Goal: Check status

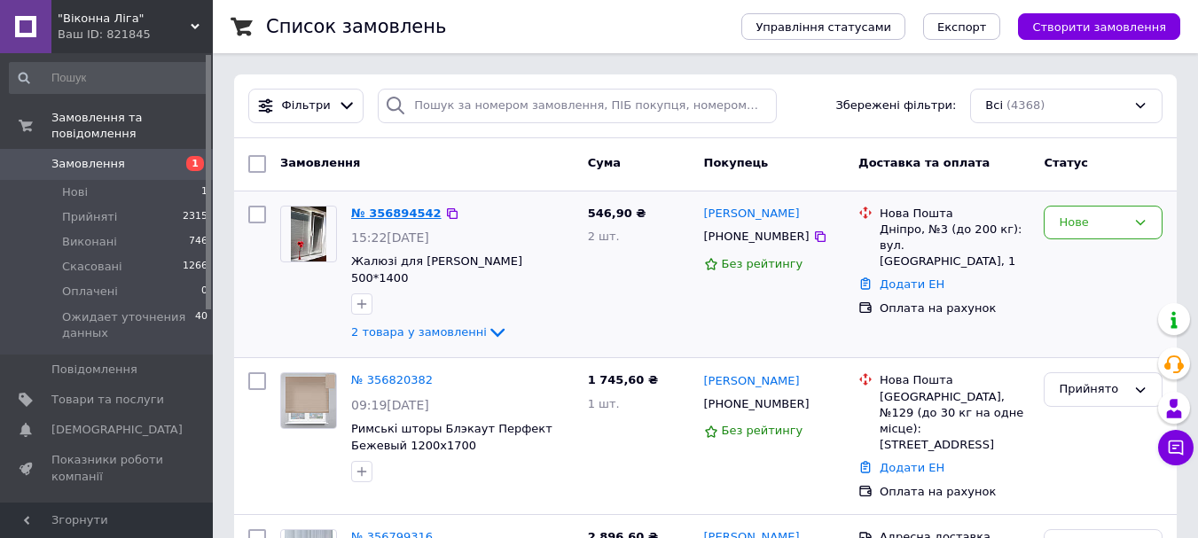
click at [379, 210] on link "№ 356894542" at bounding box center [396, 213] width 90 height 13
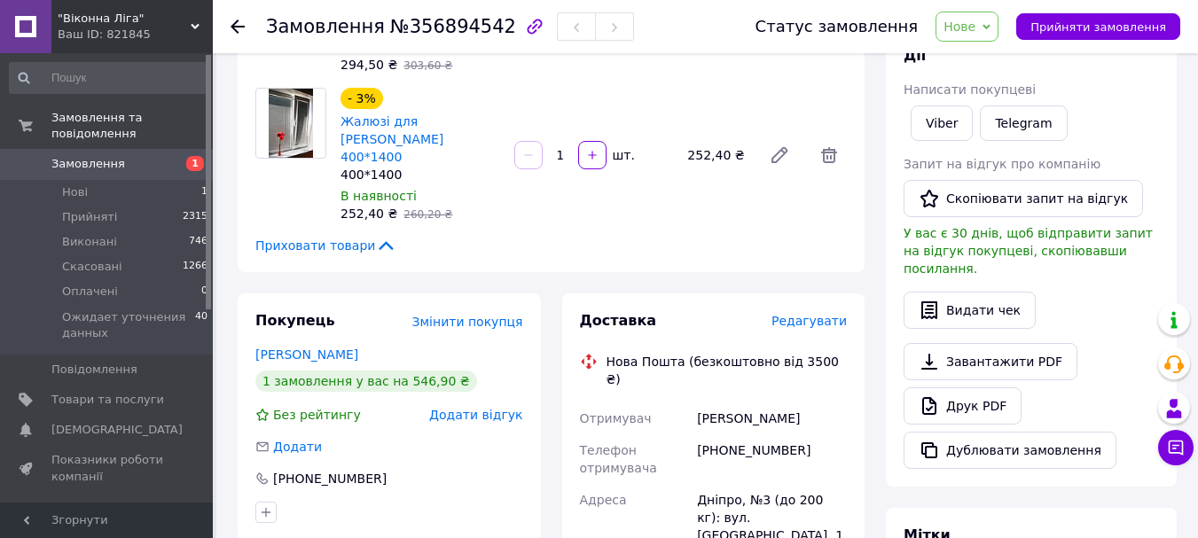
scroll to position [355, 0]
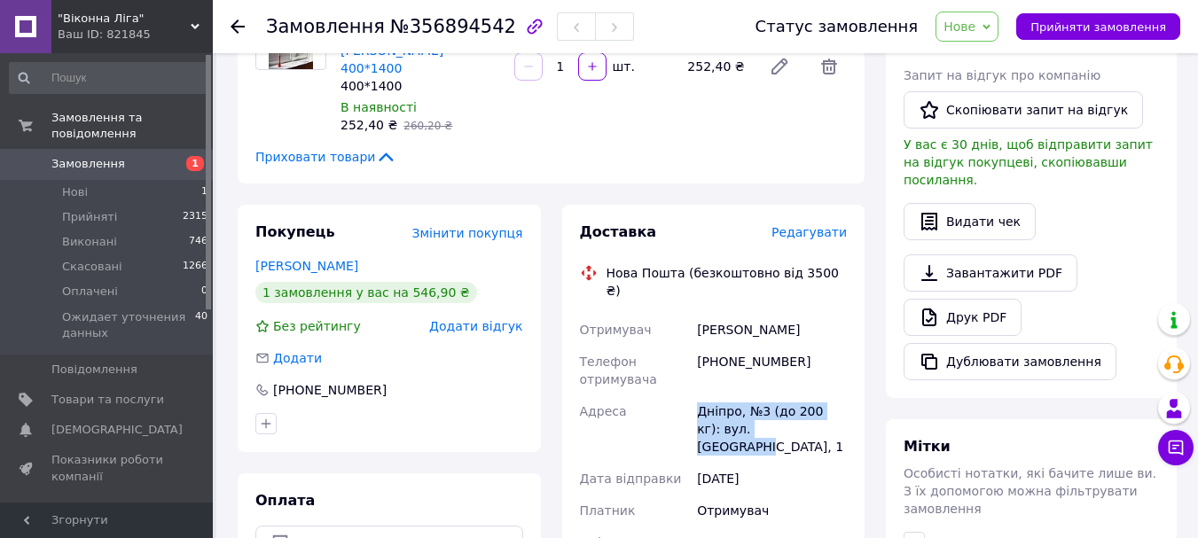
drag, startPoint x: 698, startPoint y: 360, endPoint x: 800, endPoint y: 389, distance: 106.1
click at [800, 396] on div "Дніпро, №3 (до 200 кг): вул. [GEOGRAPHIC_DATA], 1" at bounding box center [772, 429] width 157 height 67
drag, startPoint x: 698, startPoint y: 358, endPoint x: 797, endPoint y: 376, distance: 100.9
click at [797, 396] on div "Дніпро, №3 (до 200 кг): вул. [GEOGRAPHIC_DATA], 1" at bounding box center [772, 429] width 157 height 67
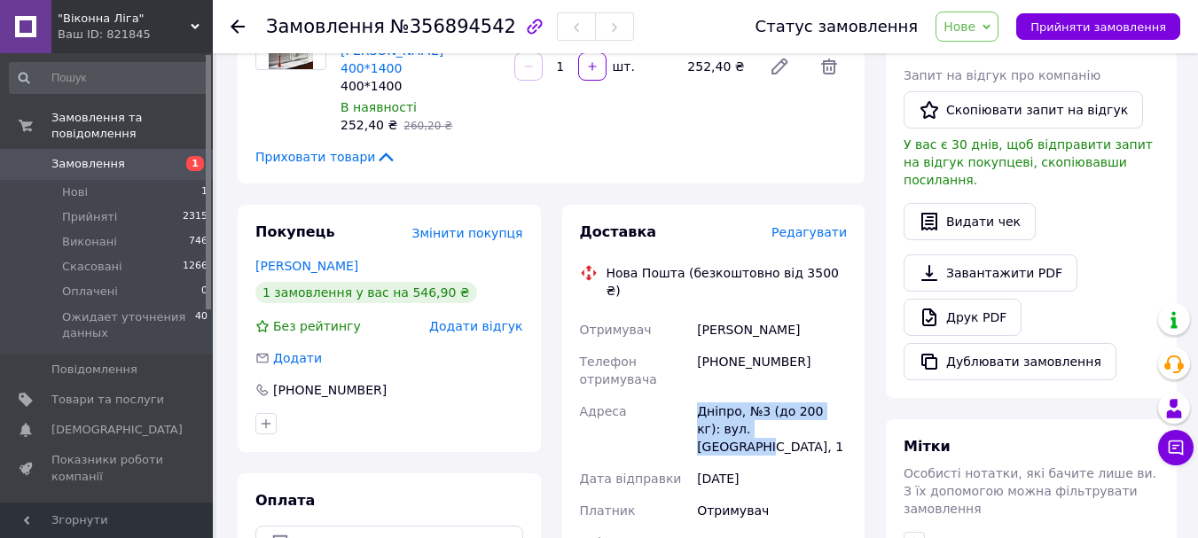
click at [797, 396] on div "Дніпро, №3 (до 200 кг): вул. [GEOGRAPHIC_DATA], 1" at bounding box center [772, 429] width 157 height 67
drag, startPoint x: 701, startPoint y: 361, endPoint x: 811, endPoint y: 380, distance: 112.4
click at [811, 396] on div "Дніпро, №3 (до 200 кг): вул. [GEOGRAPHIC_DATA], 1" at bounding box center [772, 429] width 157 height 67
click at [799, 396] on div "Дніпро, №3 (до 200 кг): вул. [GEOGRAPHIC_DATA], 1" at bounding box center [772, 429] width 157 height 67
drag, startPoint x: 697, startPoint y: 359, endPoint x: 800, endPoint y: 378, distance: 104.5
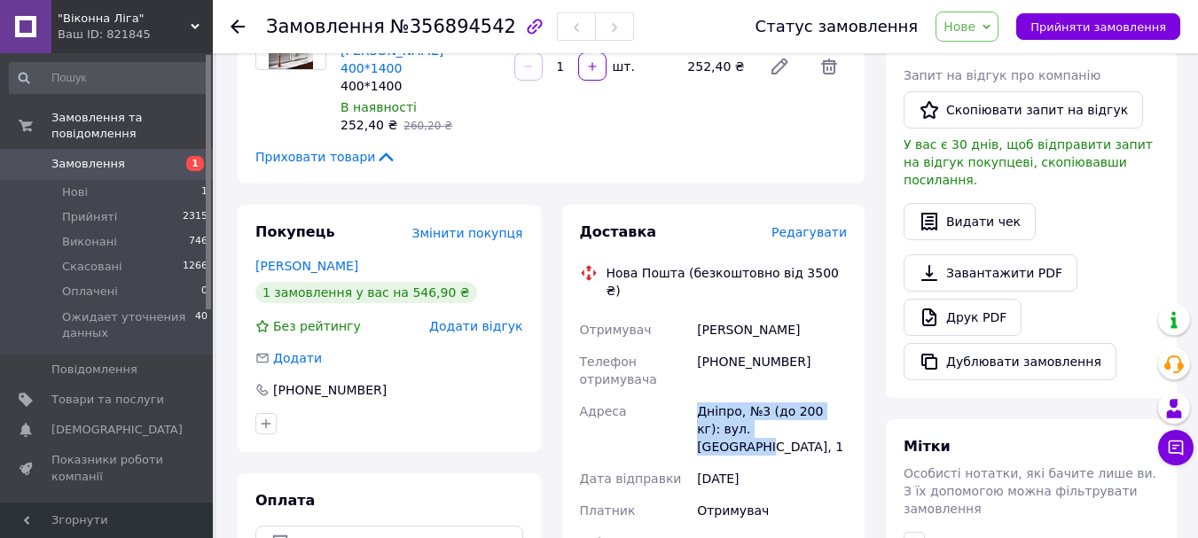
click at [800, 396] on div "Дніпро, №3 (до 200 кг): вул. [GEOGRAPHIC_DATA], 1" at bounding box center [772, 429] width 157 height 67
click at [806, 396] on div "Дніпро, №3 (до 200 кг): вул. [GEOGRAPHIC_DATA], 1" at bounding box center [772, 429] width 157 height 67
click at [549, 321] on div "Покупець Змінити покупця [PERSON_NAME] 1 замовлення у вас на 546,90 ₴ Без рейти…" at bounding box center [389, 407] width 325 height 404
click at [552, 220] on div "Доставка Редагувати Нова Пошта (безкоштовно від 3500 ₴) Отримувач [PERSON_NAME]…" at bounding box center [714, 407] width 325 height 404
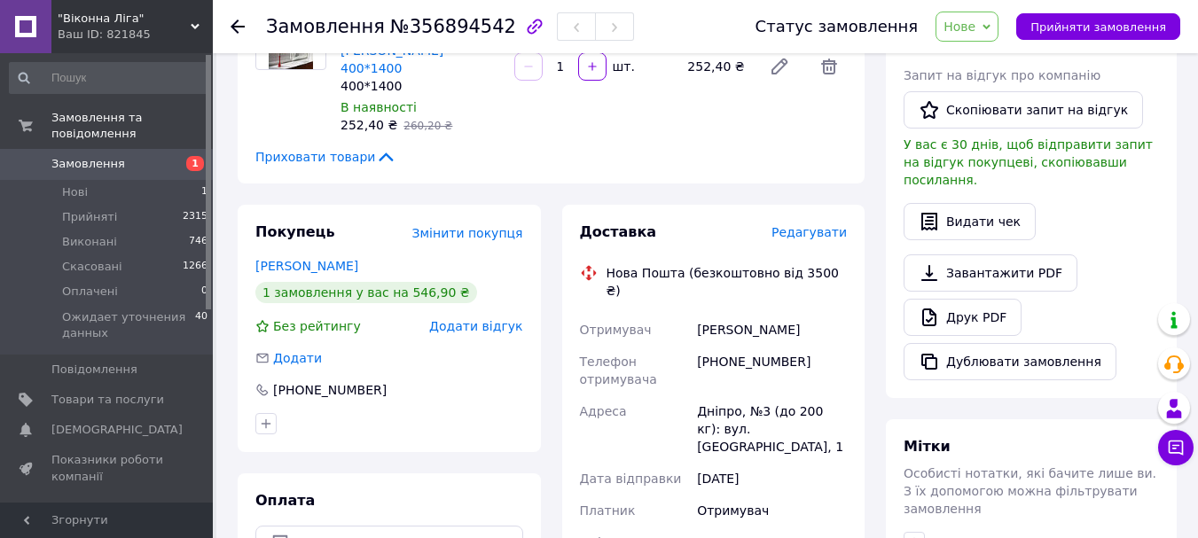
click at [554, 317] on div "Доставка Редагувати Нова Пошта (безкоштовно від 3500 ₴) Отримувач [PERSON_NAME]…" at bounding box center [714, 407] width 325 height 404
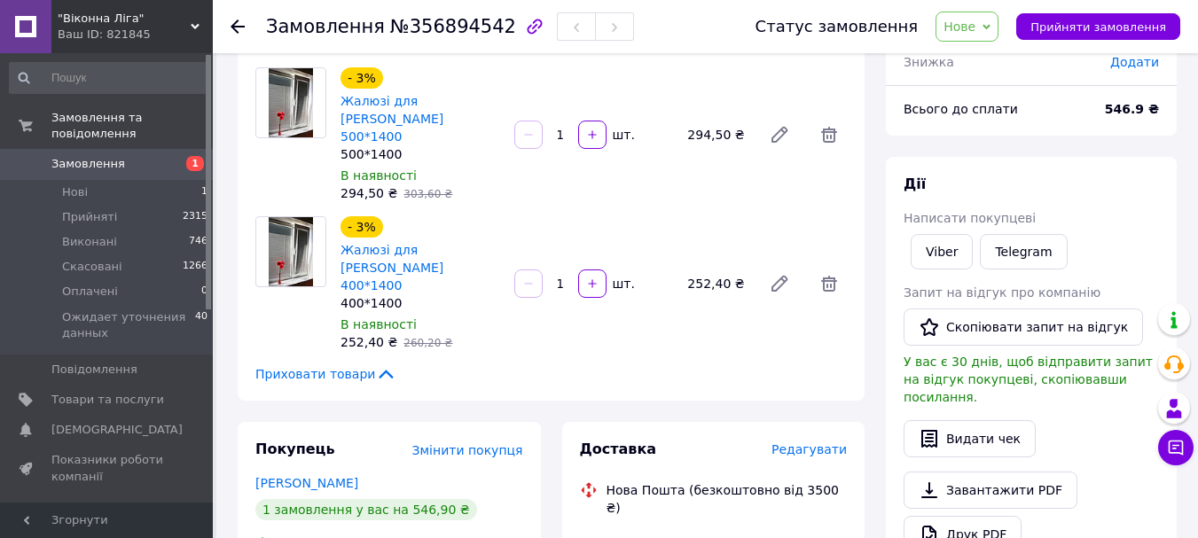
scroll to position [177, 0]
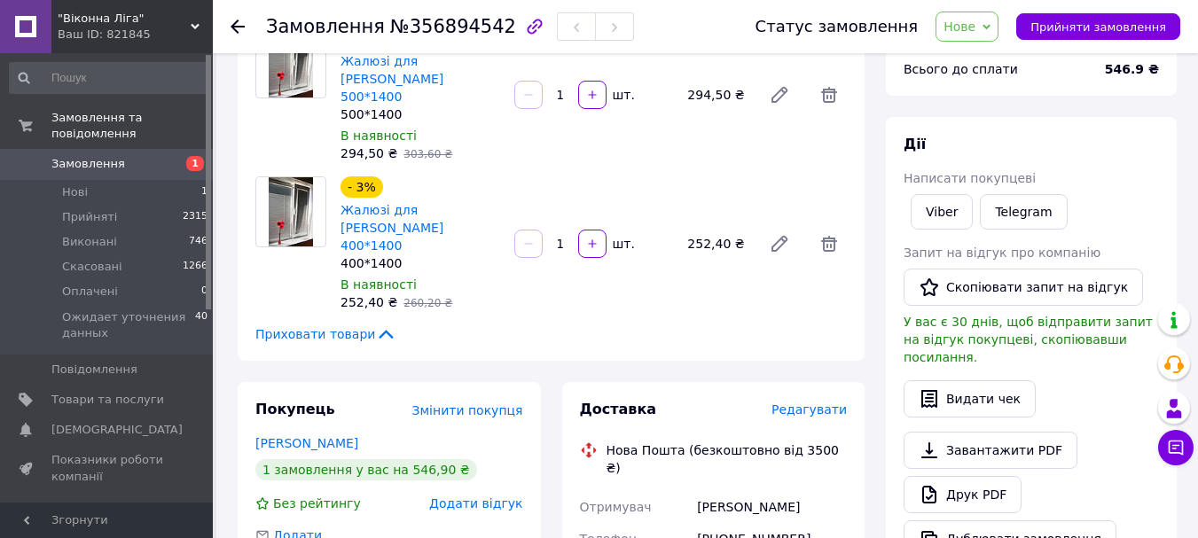
click at [545, 338] on div "Замовлення з сайту [DATE] 15:22 Товари в замовленні (2) Додати товар - 3% Жалюз…" at bounding box center [551, 451] width 648 height 1108
click at [552, 337] on div "Замовлення з сайту [DATE] 15:22 Товари в замовленні (2) Додати товар - 3% Жалюз…" at bounding box center [551, 451] width 648 height 1108
